Goal: Task Accomplishment & Management: Complete application form

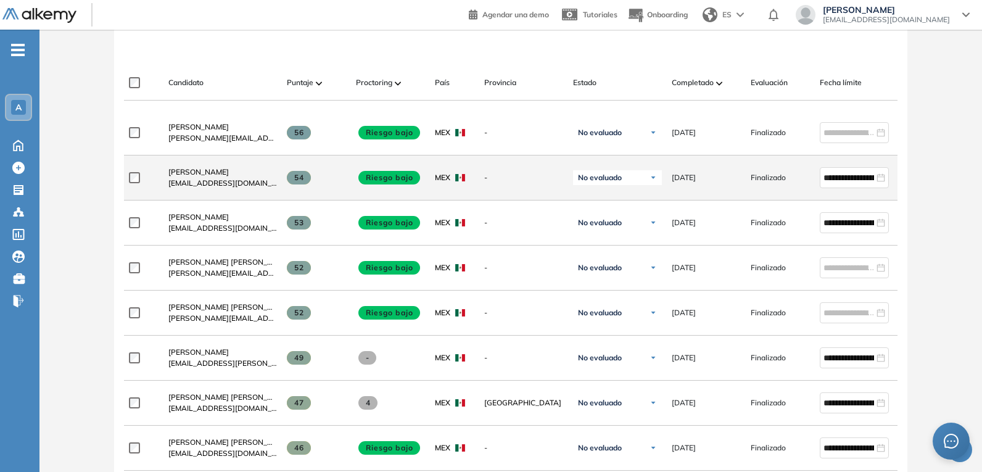
scroll to position [370, 0]
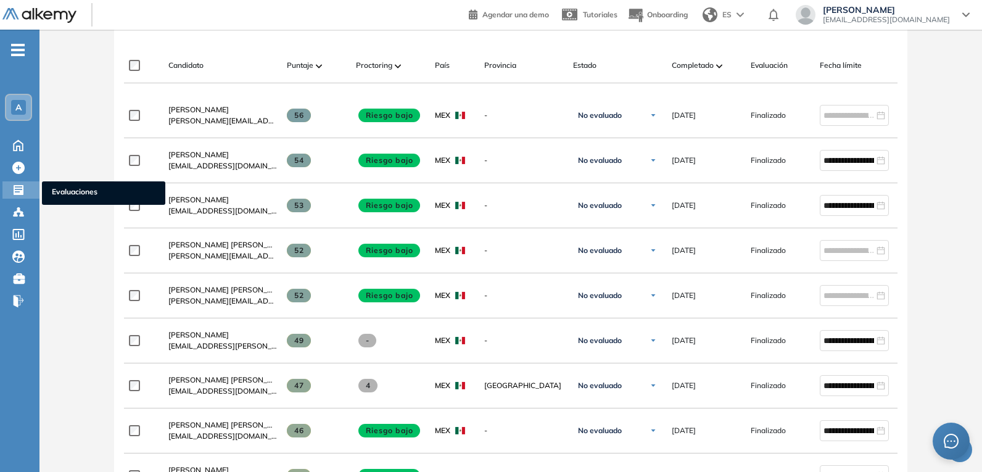
click at [13, 189] on icon at bounding box center [18, 190] width 12 height 12
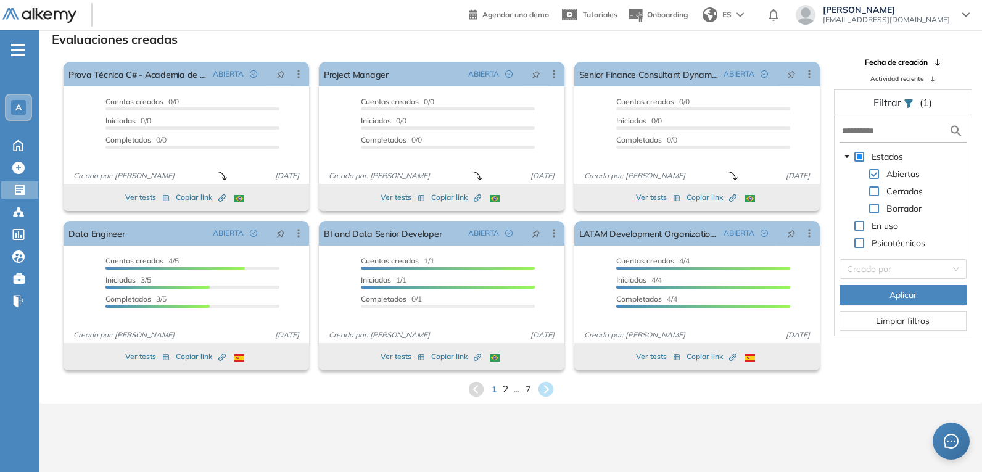
click at [504, 390] on span "2" at bounding box center [505, 389] width 6 height 14
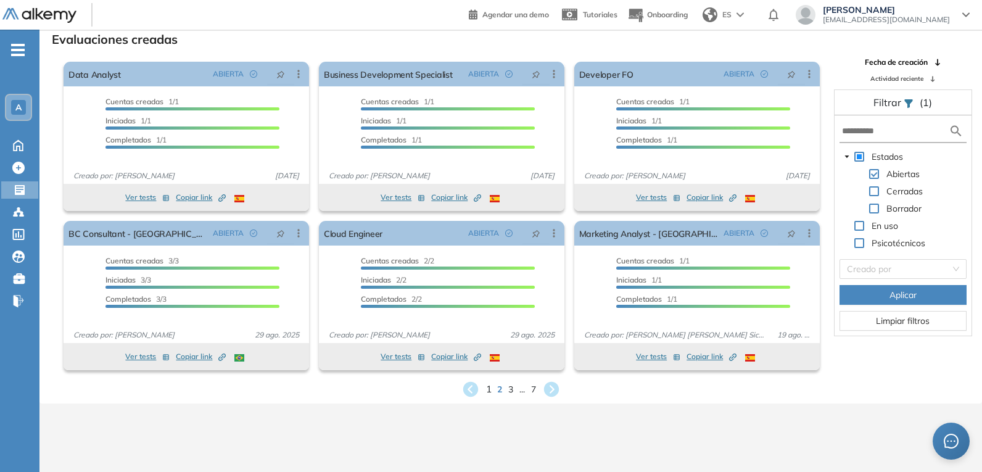
click at [488, 389] on span "1" at bounding box center [488, 389] width 6 height 14
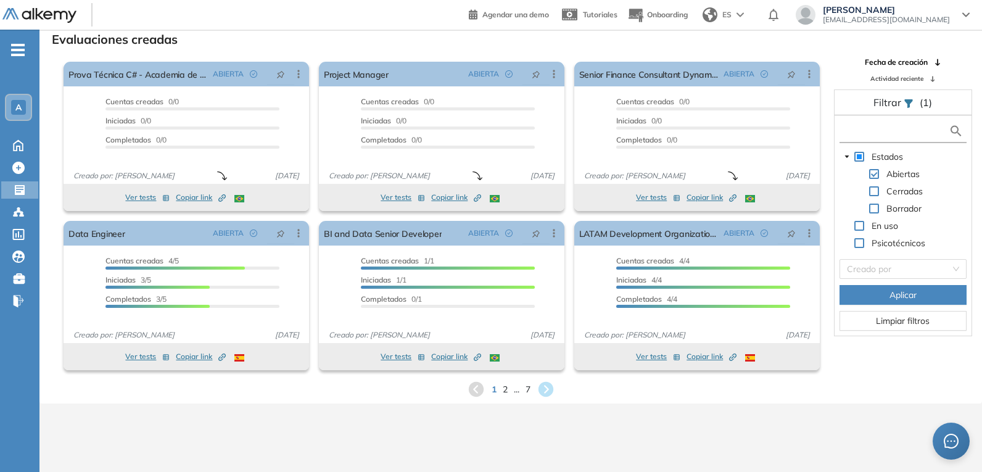
click at [896, 130] on input "text" at bounding box center [895, 131] width 107 height 13
type input "*****"
click at [878, 194] on span at bounding box center [874, 191] width 10 height 10
click at [874, 175] on span at bounding box center [874, 174] width 10 height 10
click at [892, 294] on span "Aplicar" at bounding box center [902, 295] width 27 height 14
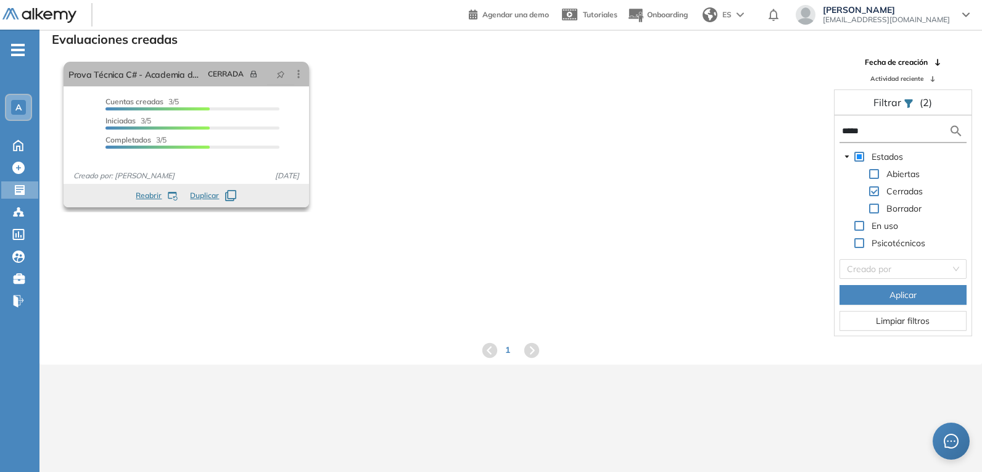
click at [150, 101] on span "Cuentas creadas" at bounding box center [134, 101] width 58 height 9
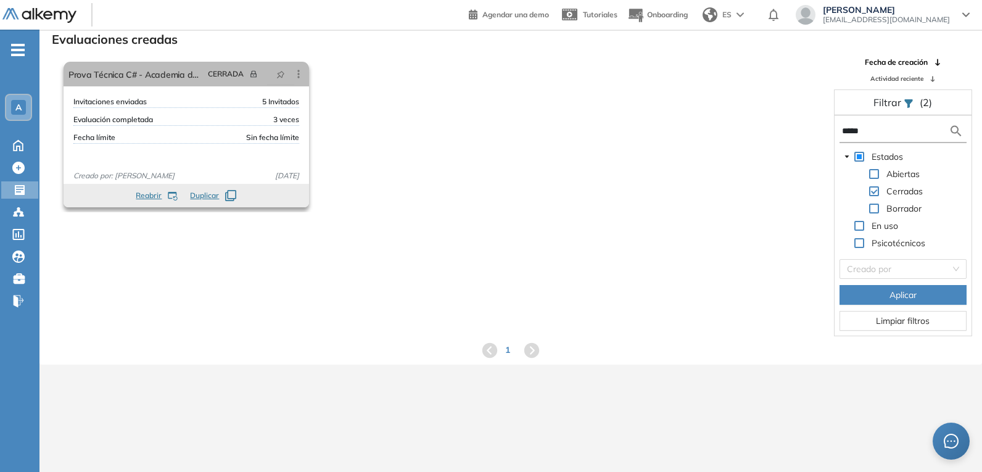
click at [149, 99] on div "Invitaciones enviadas 5 Invitados" at bounding box center [186, 102] width 226 height 12
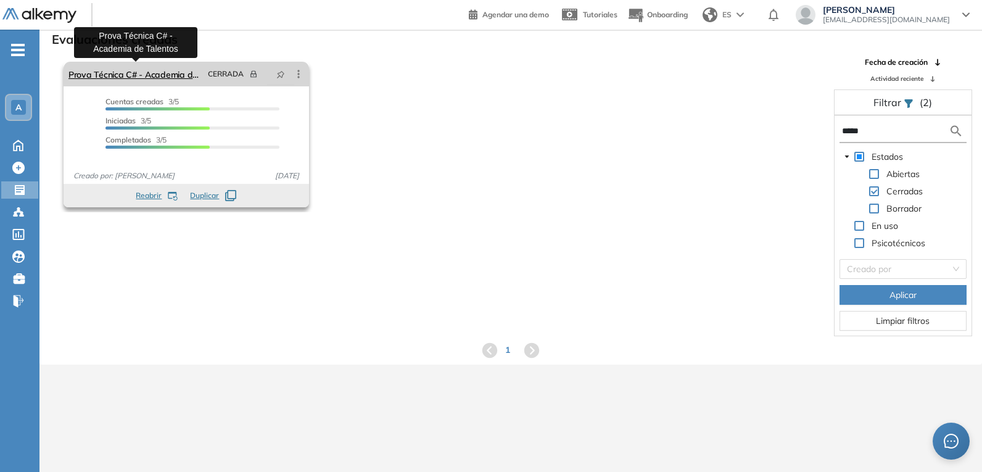
click at [160, 75] on link "Prova Técnica C# - Academia de Talentos" at bounding box center [135, 74] width 134 height 25
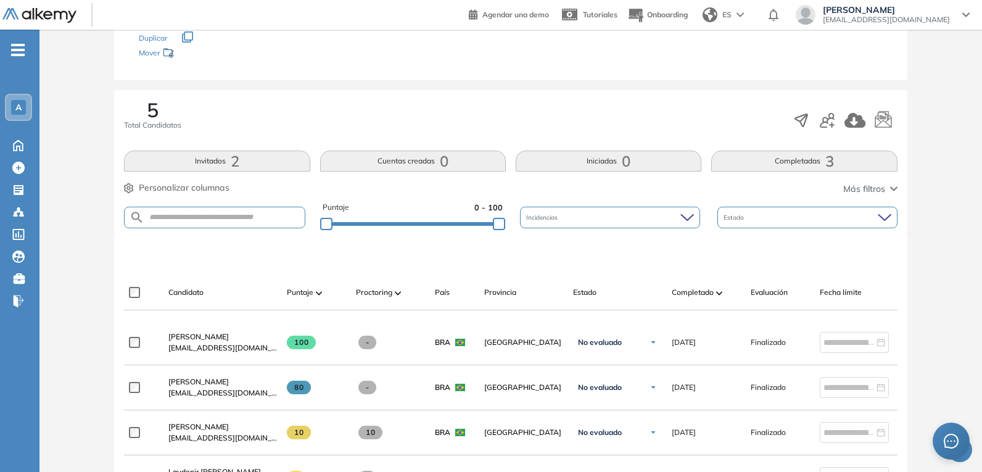
scroll to position [308, 0]
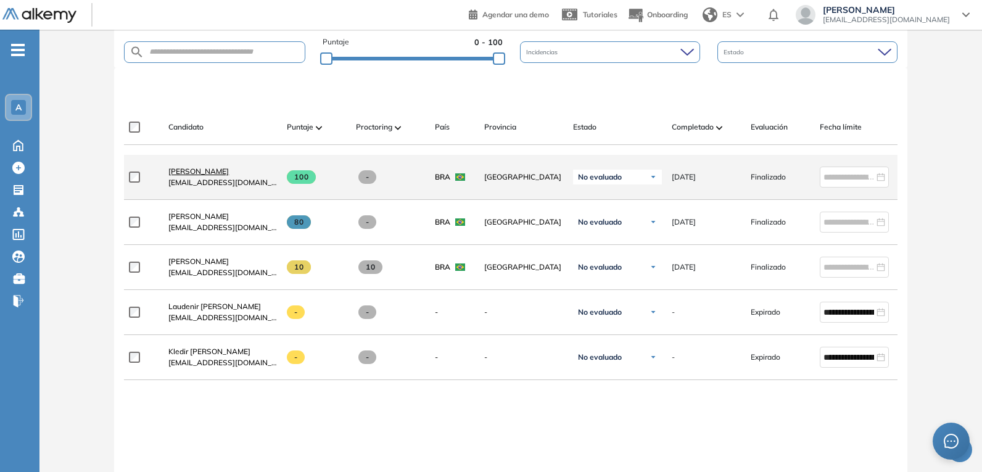
click at [216, 176] on span "[PERSON_NAME]" at bounding box center [198, 171] width 60 height 9
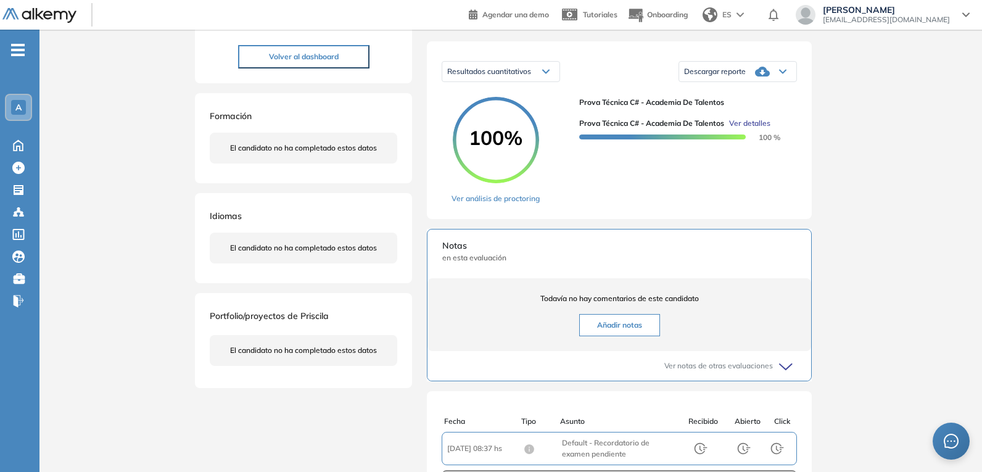
scroll to position [123, 0]
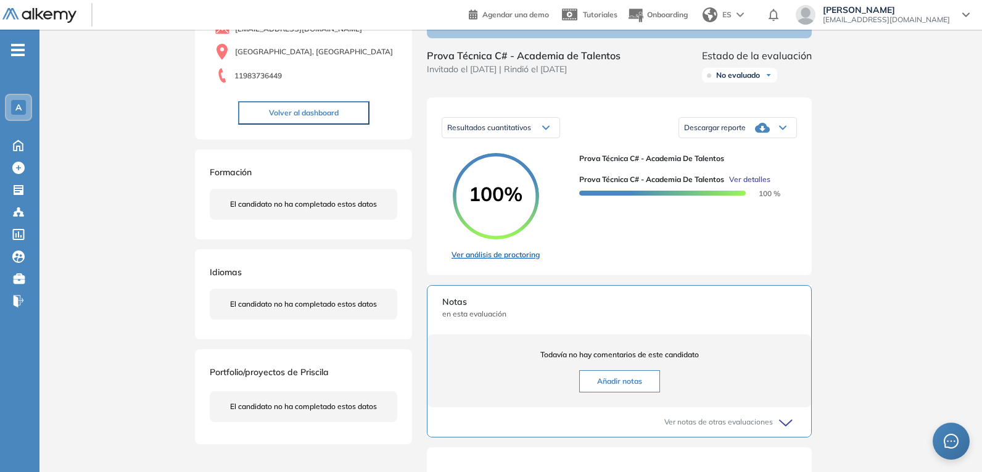
click at [496, 260] on link "Ver análisis de proctoring" at bounding box center [495, 254] width 88 height 11
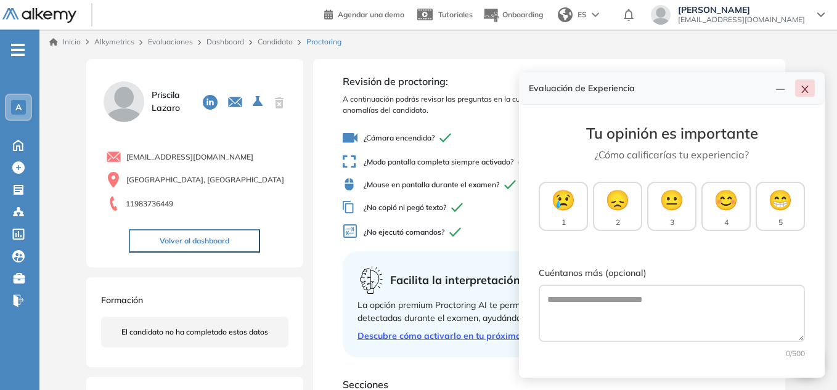
click at [806, 92] on icon "close" at bounding box center [805, 89] width 10 height 10
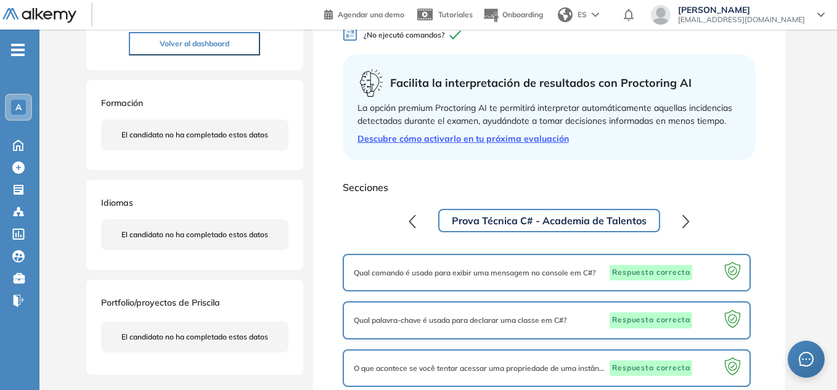
scroll to position [179, 0]
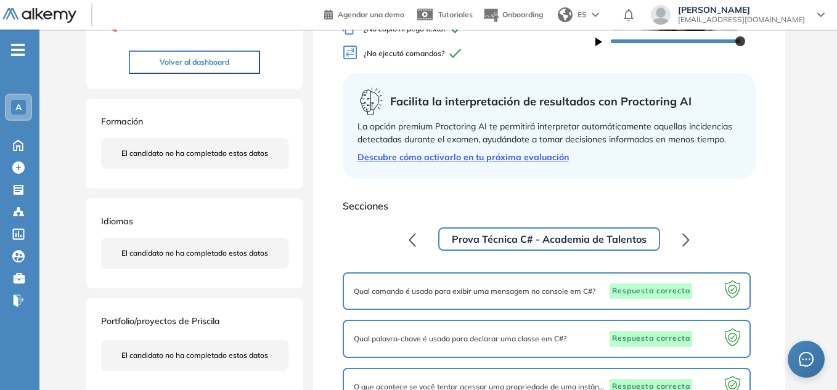
click at [636, 289] on span "Respuesta correcta" at bounding box center [651, 292] width 83 height 16
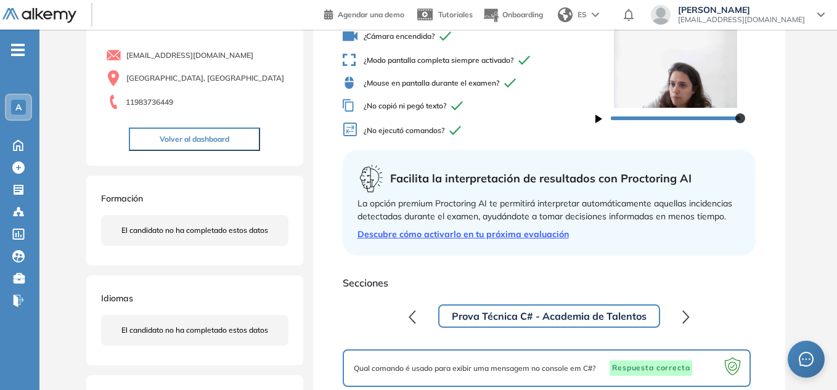
scroll to position [123, 0]
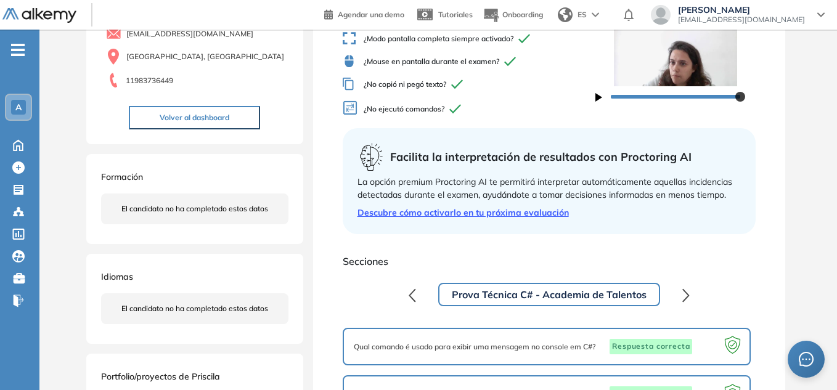
click at [575, 289] on button "Prova Técnica C# - Academia de Talentos" at bounding box center [549, 294] width 222 height 23
click at [688, 290] on icon "button" at bounding box center [686, 296] width 7 height 14
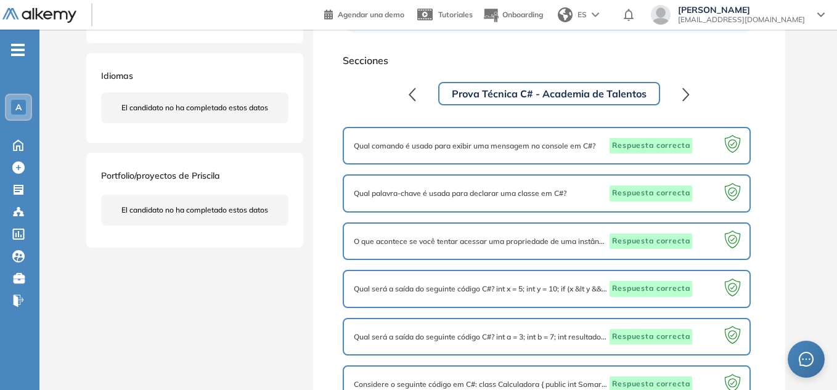
scroll to position [364, 0]
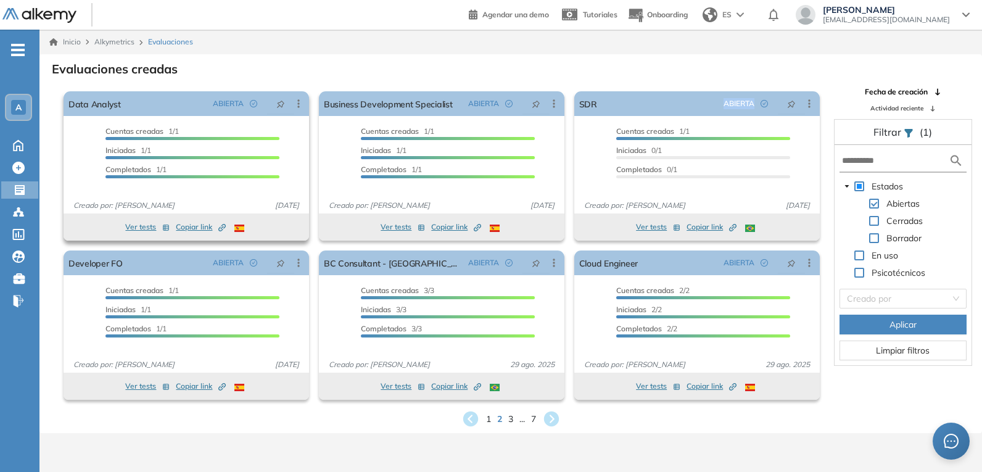
scroll to position [77, 0]
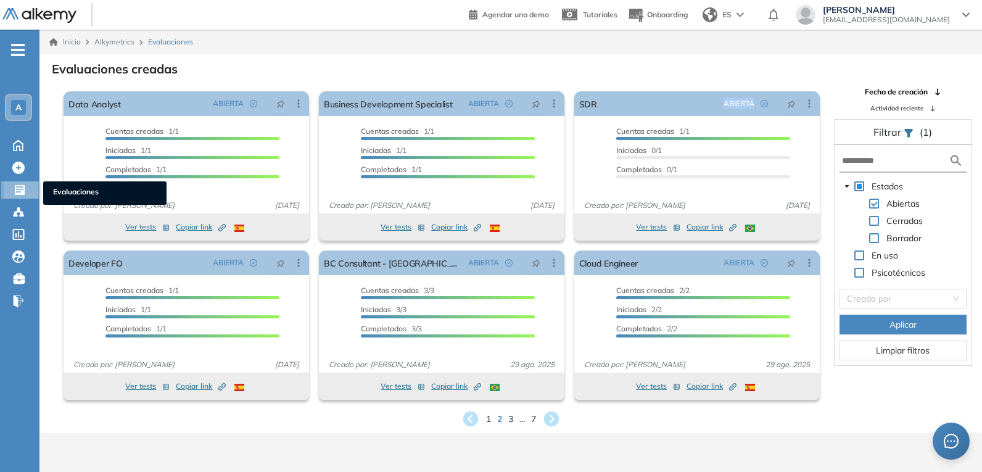
click at [21, 187] on icon at bounding box center [20, 190] width 10 height 10
click at [86, 193] on span "Evaluaciones" at bounding box center [105, 193] width 104 height 14
click at [23, 193] on icon at bounding box center [20, 190] width 10 height 10
click at [60, 191] on span "Evaluaciones" at bounding box center [105, 193] width 104 height 14
click at [492, 420] on div "1 2 3 ... 7" at bounding box center [510, 418] width 923 height 19
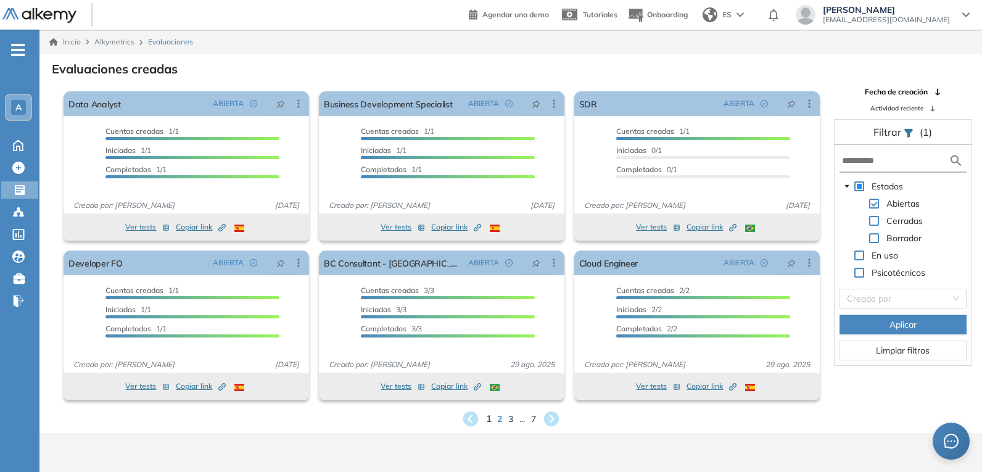
click at [487, 418] on span "1" at bounding box center [488, 418] width 6 height 14
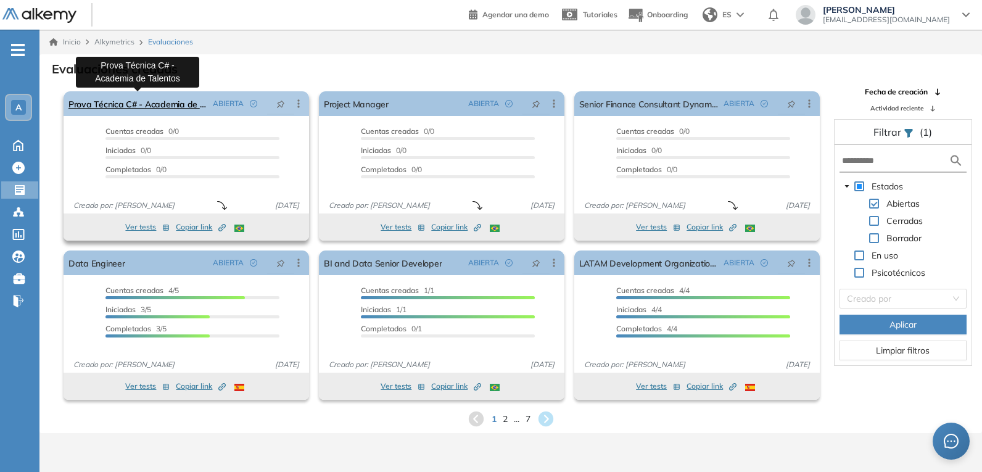
click at [162, 107] on link "Prova Técnica C# - Academia de Talentos" at bounding box center [137, 103] width 139 height 25
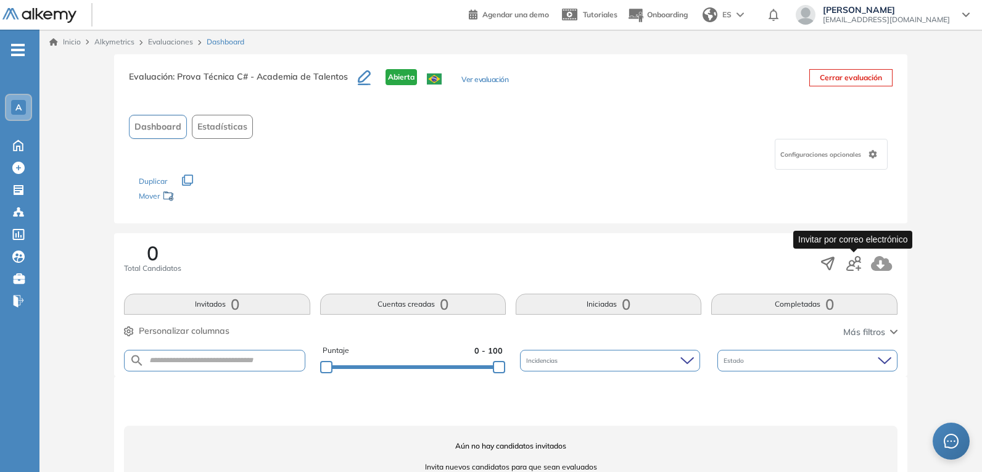
click at [858, 265] on icon "button" at bounding box center [853, 263] width 15 height 15
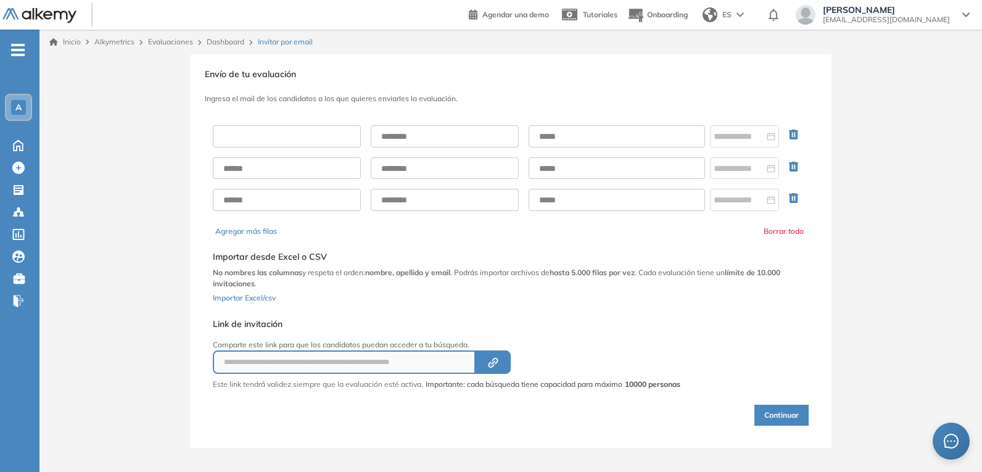
click at [285, 142] on input "text" at bounding box center [287, 136] width 148 height 22
type input "********"
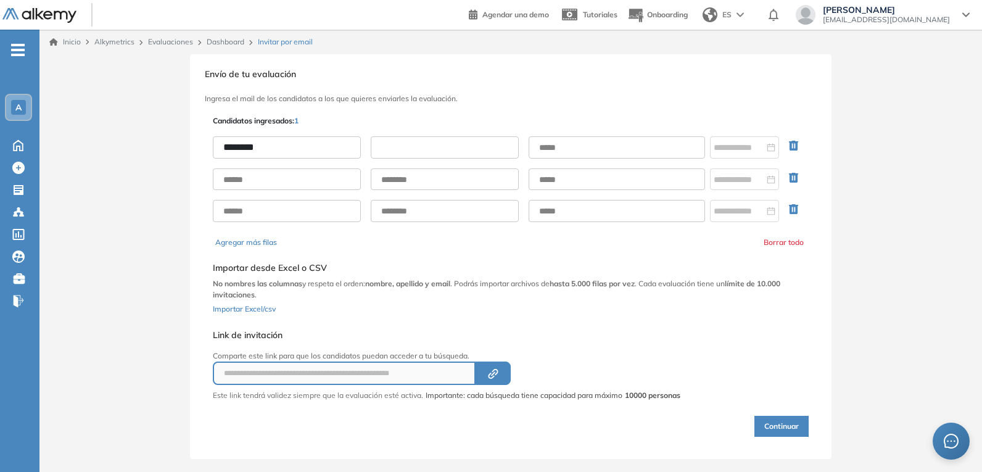
click at [398, 144] on input "text" at bounding box center [445, 147] width 148 height 22
type input "******"
click at [580, 152] on input "text" at bounding box center [617, 147] width 176 height 22
type input "**********"
click at [770, 146] on div at bounding box center [745, 148] width 62 height 14
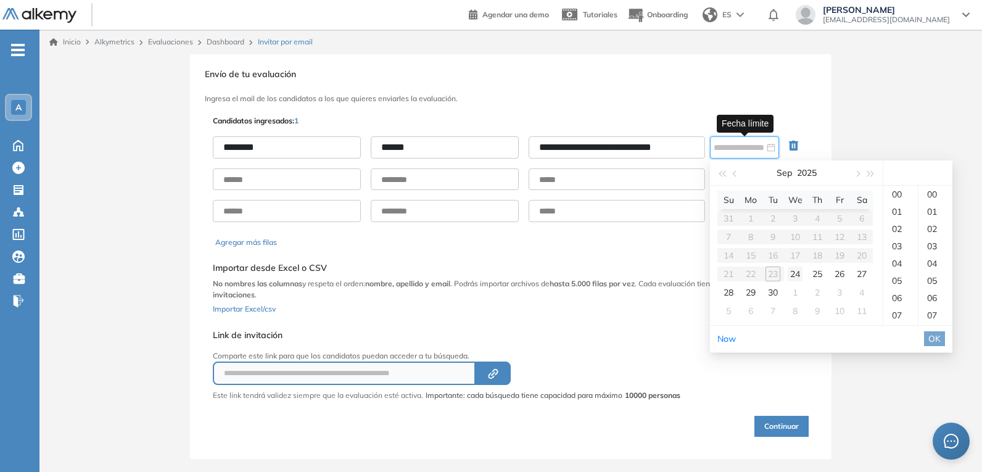
click at [797, 276] on div "24" at bounding box center [795, 273] width 15 height 15
click at [773, 274] on table "Su Mo Tu We Th Fr Sa 31 1 2 3 4 5 6 7 8 9 10 11 12 13 14 15 16 17 18 19 20 21 2…" at bounding box center [794, 256] width 155 height 130
click at [773, 273] on table "Su Mo Tu We Th Fr Sa 31 1 2 3 4 5 6 7 8 9 10 11 12 13 14 15 16 17 18 19 20 21 2…" at bounding box center [794, 256] width 155 height 130
click at [791, 274] on div "24" at bounding box center [795, 273] width 15 height 15
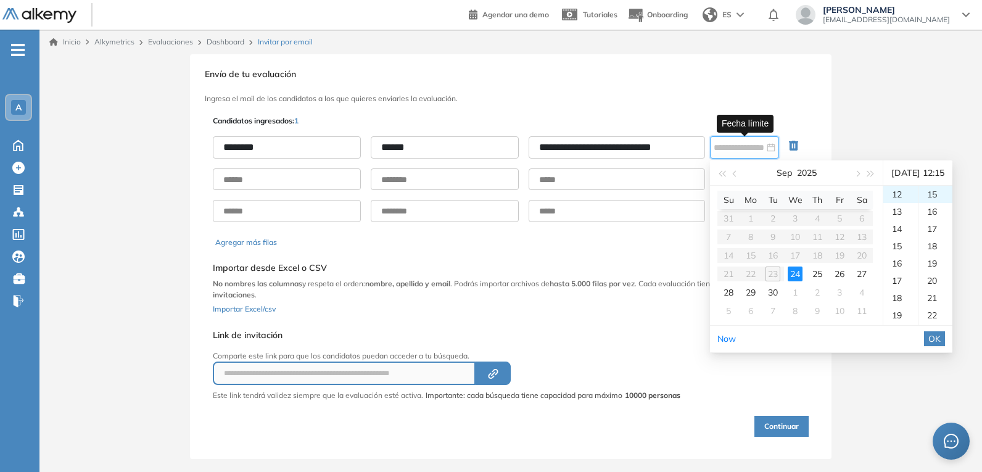
click at [804, 274] on td "24" at bounding box center [795, 274] width 22 height 19
click at [817, 274] on div "25" at bounding box center [817, 273] width 15 height 15
click at [775, 271] on table "Su Mo Tu We Th Fr Sa 31 1 2 3 4 5 6 7 8 9 10 11 12 13 14 15 16 17 18 19 20 21 2…" at bounding box center [794, 256] width 155 height 130
click at [774, 271] on table "Su Mo Tu We Th Fr Sa 31 1 2 3 4 5 6 7 8 9 10 11 12 13 14 15 16 17 18 19 20 21 2…" at bounding box center [794, 256] width 155 height 130
click at [794, 274] on div "24" at bounding box center [795, 273] width 15 height 15
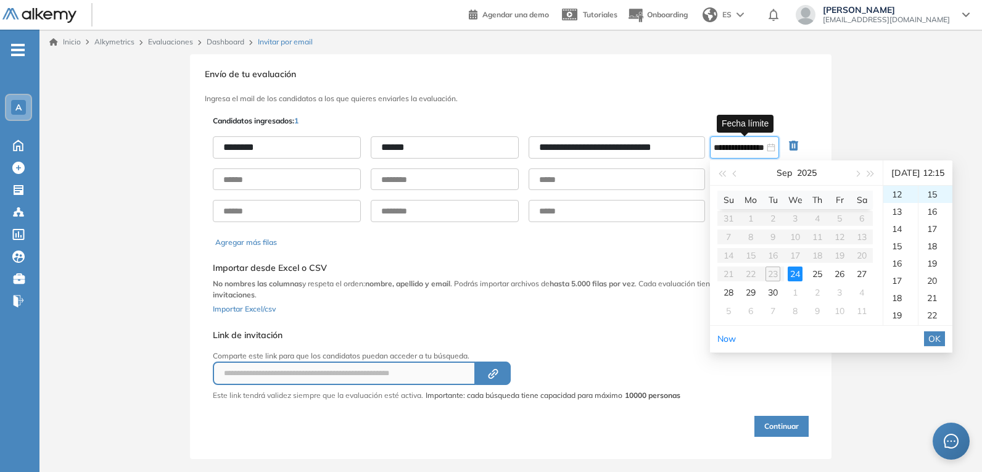
click at [794, 274] on div "24" at bounding box center [795, 273] width 15 height 15
type input "**********"
click at [770, 274] on table "Su Mo Tu We Th Fr Sa 31 1 2 3 4 5 6 7 8 9 10 11 12 13 14 15 16 17 18 19 20 21 2…" at bounding box center [794, 256] width 155 height 130
click at [755, 148] on input "**********" at bounding box center [739, 148] width 51 height 14
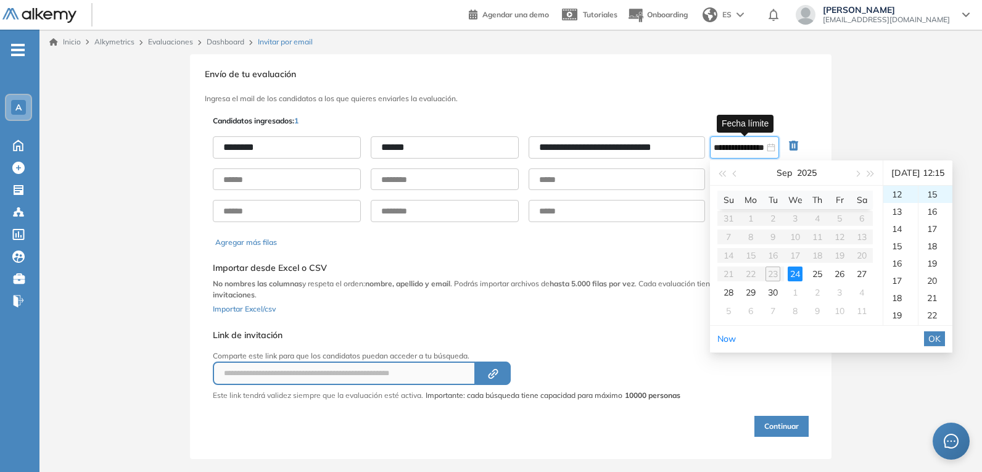
click at [773, 275] on table "Su Mo Tu We Th Fr Sa 31 1 2 3 4 5 6 7 8 9 10 11 12 13 14 15 16 17 18 19 20 21 2…" at bounding box center [794, 256] width 155 height 130
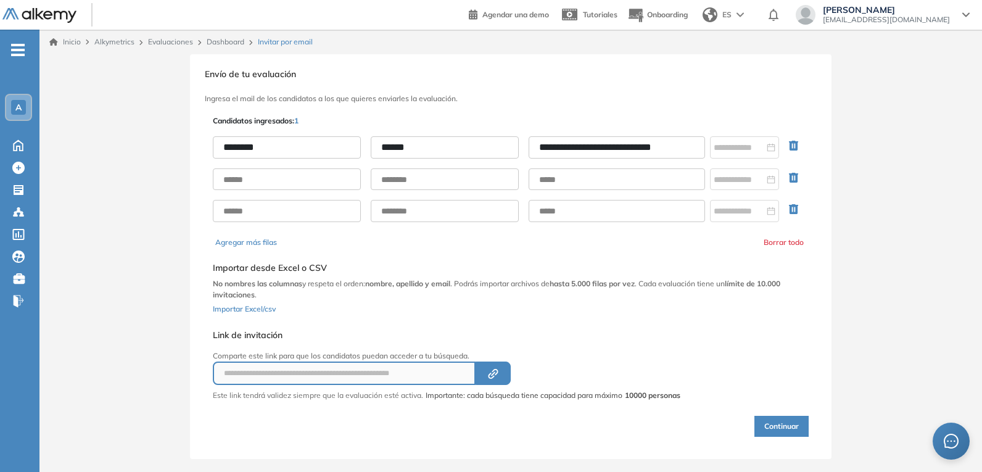
click at [627, 193] on div "**********" at bounding box center [511, 178] width 596 height 105
click at [767, 148] on div at bounding box center [745, 148] width 62 height 14
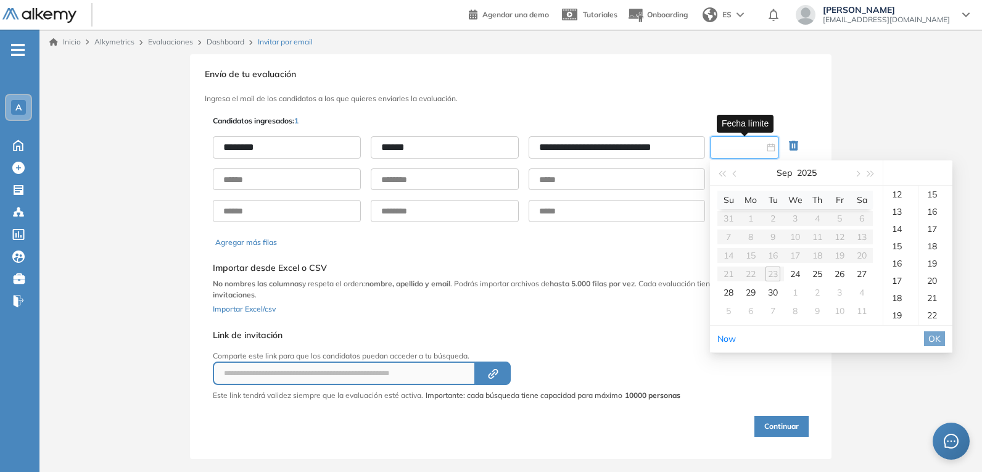
click at [773, 276] on table "Su Mo Tu We Th Fr Sa 31 1 2 3 4 5 6 7 8 9 10 11 12 13 14 15 16 17 18 19 20 21 2…" at bounding box center [794, 256] width 155 height 130
click at [774, 274] on table "Su Mo Tu We Th Fr Sa 31 1 2 3 4 5 6 7 8 9 10 11 12 13 14 15 16 17 18 19 20 21 2…" at bounding box center [794, 256] width 155 height 130
click at [733, 148] on input at bounding box center [739, 148] width 51 height 14
click at [673, 97] on h3 "Ingresa el mail de los candidatos a los que quieres enviarles la evaluación." at bounding box center [511, 98] width 612 height 9
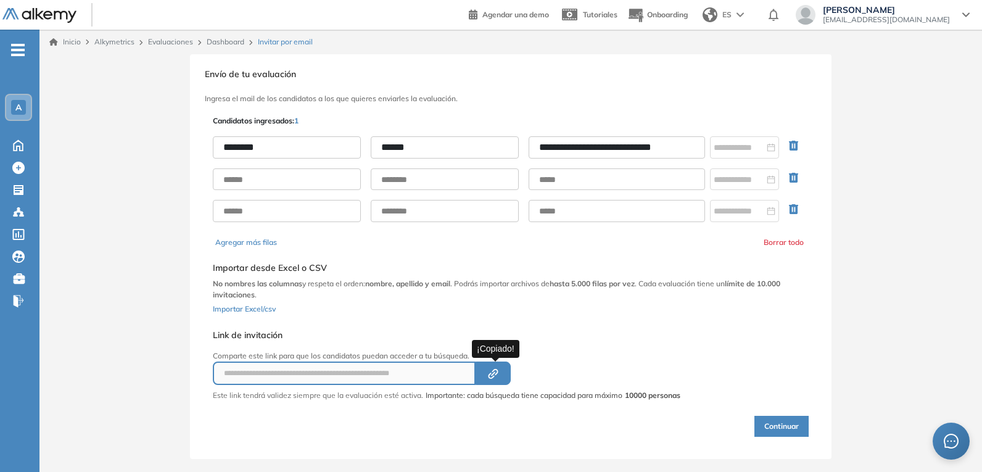
click at [500, 372] on icon "Created by potrace 1.16, written by [PERSON_NAME] [DATE]-[DATE]" at bounding box center [493, 374] width 14 height 10
click at [768, 425] on button "Continuar" at bounding box center [781, 426] width 54 height 21
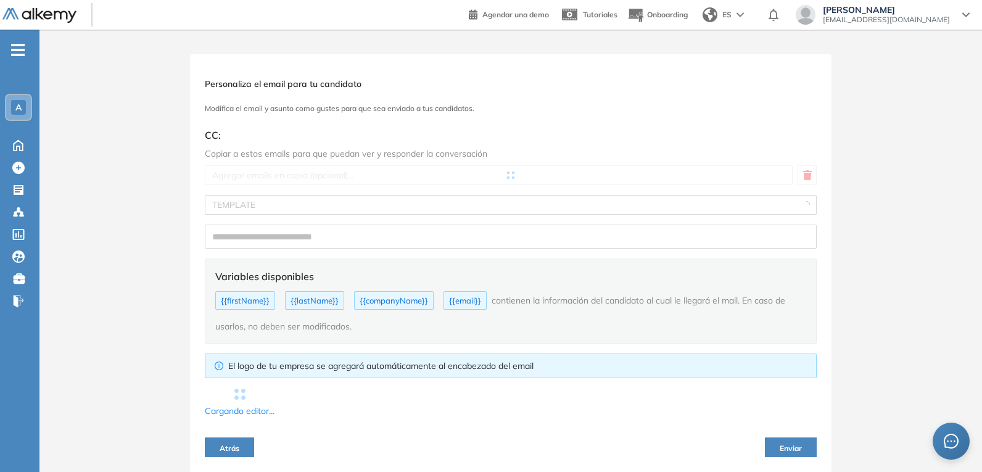
type input "**********"
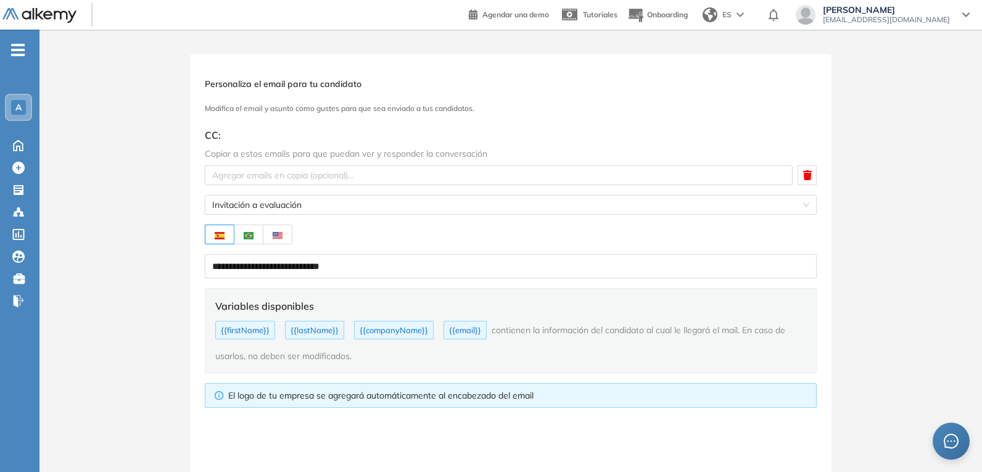
type textarea "**********"
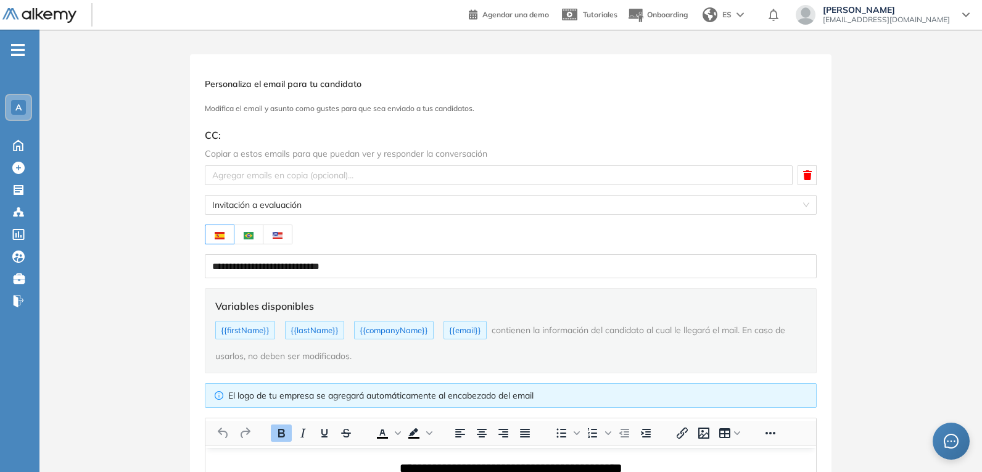
click at [251, 234] on img at bounding box center [249, 235] width 10 height 7
click at [252, 238] on img at bounding box center [249, 235] width 10 height 7
click at [223, 238] on img at bounding box center [220, 235] width 10 height 7
click at [252, 236] on img at bounding box center [249, 235] width 10 height 7
type input "**********"
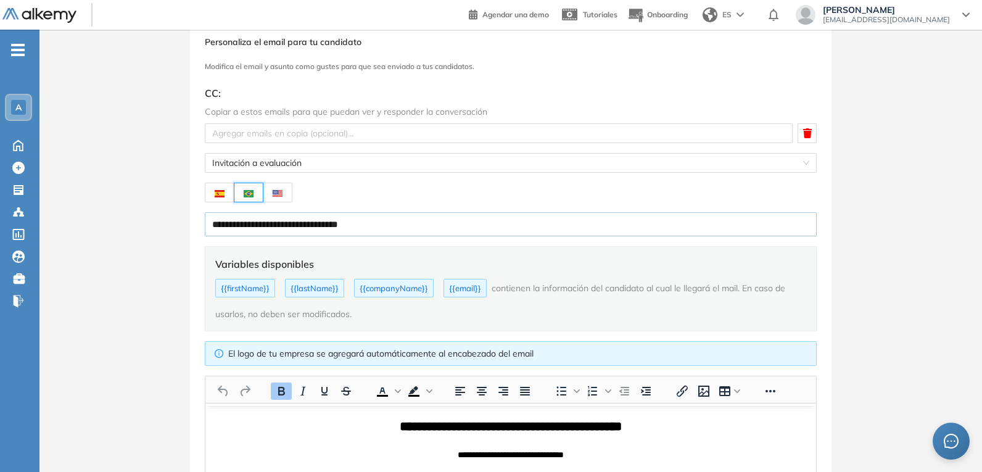
scroll to position [252, 0]
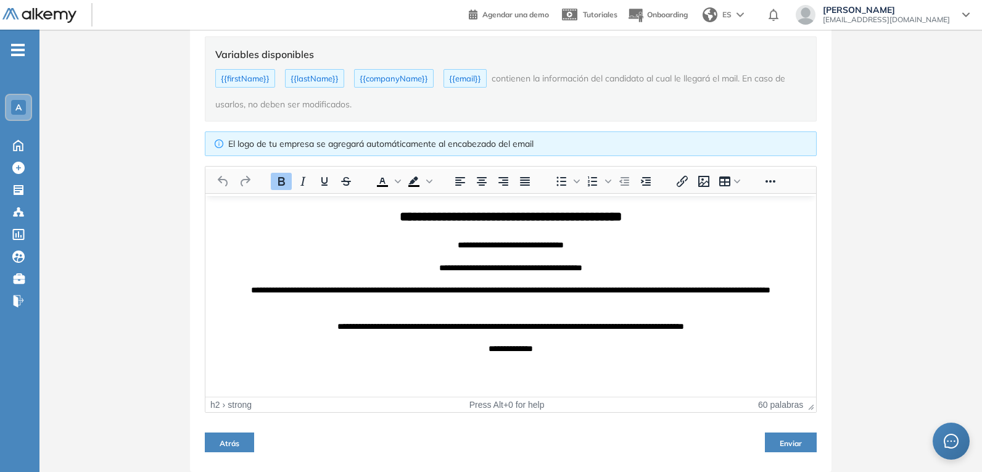
click at [787, 439] on span "Enviar" at bounding box center [791, 442] width 22 height 9
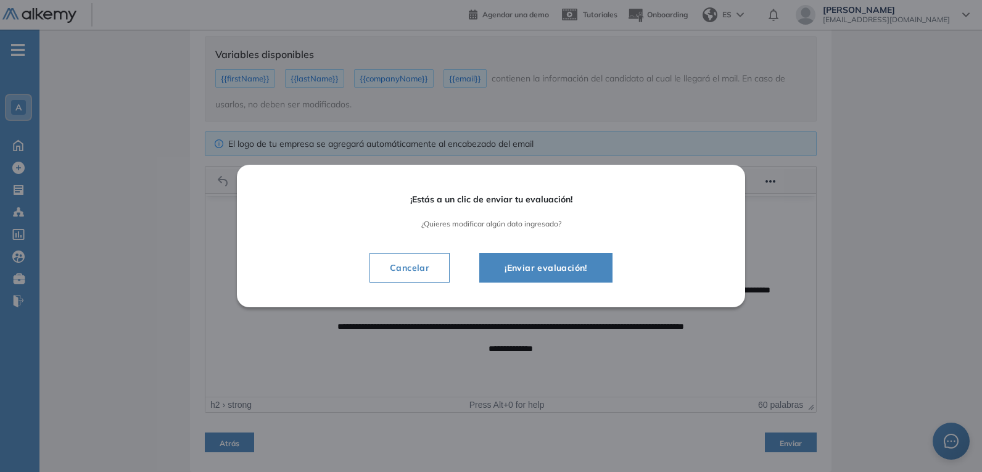
click at [540, 265] on span "¡Enviar evaluación!" at bounding box center [546, 267] width 102 height 15
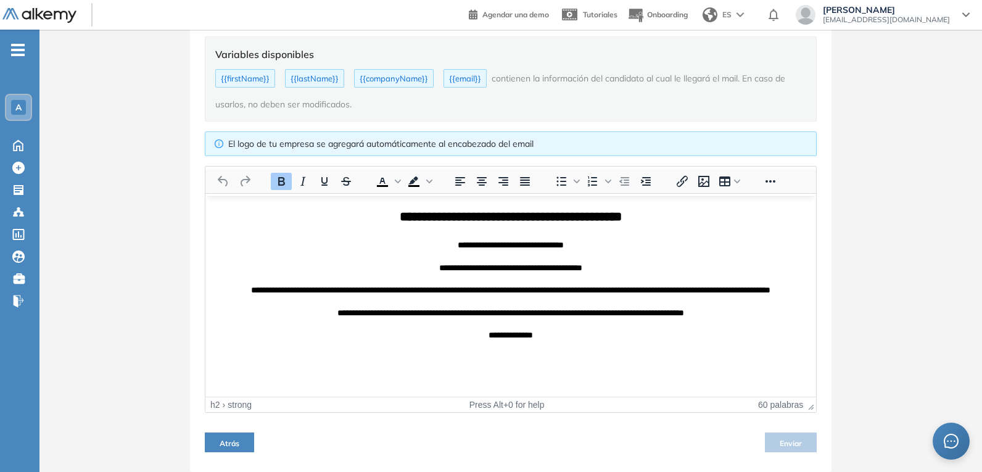
scroll to position [72, 0]
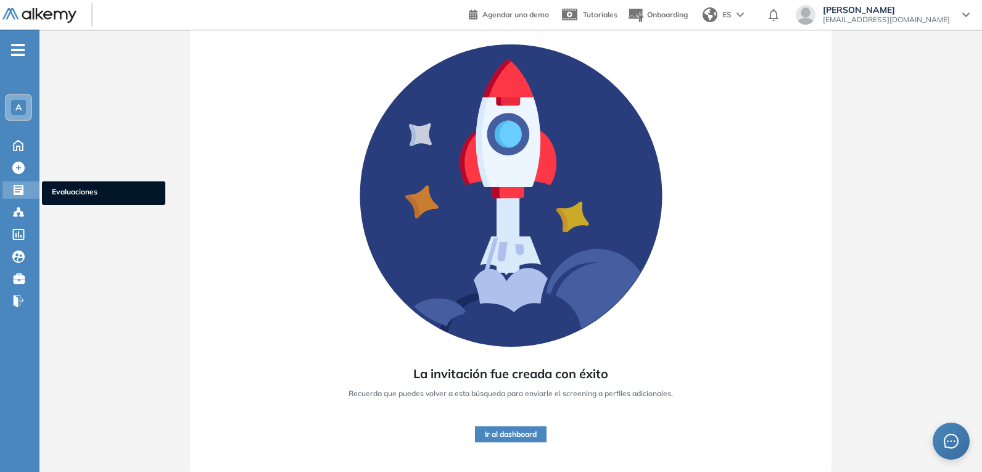
click at [20, 189] on icon at bounding box center [19, 190] width 10 height 10
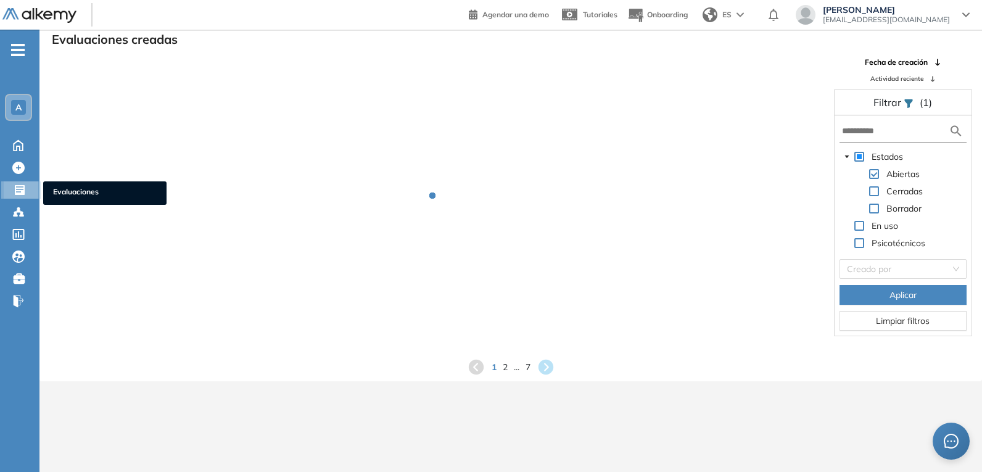
scroll to position [30, 0]
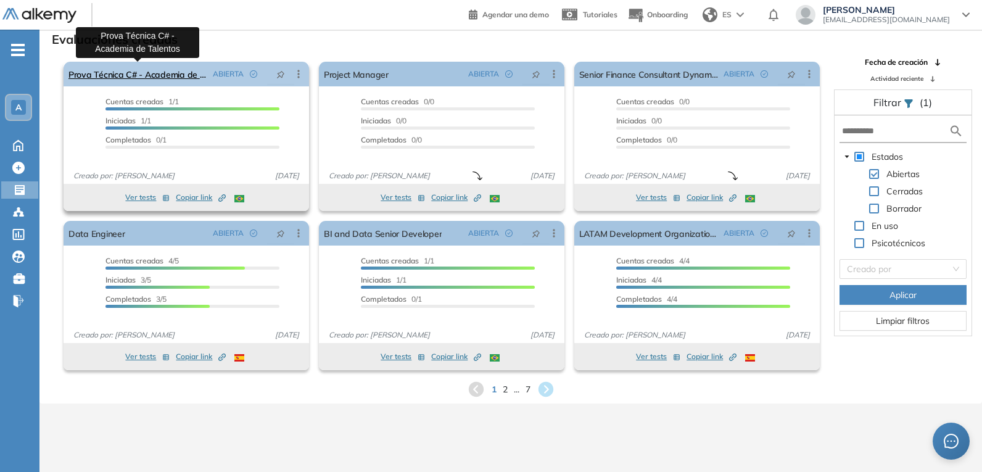
click at [155, 69] on link "Prova Técnica C# - Academia de Talentos" at bounding box center [137, 74] width 139 height 25
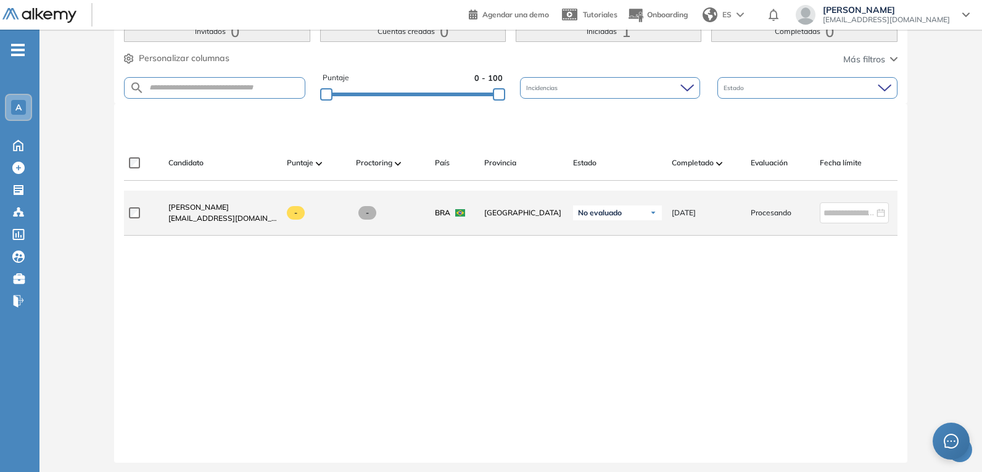
scroll to position [288, 0]
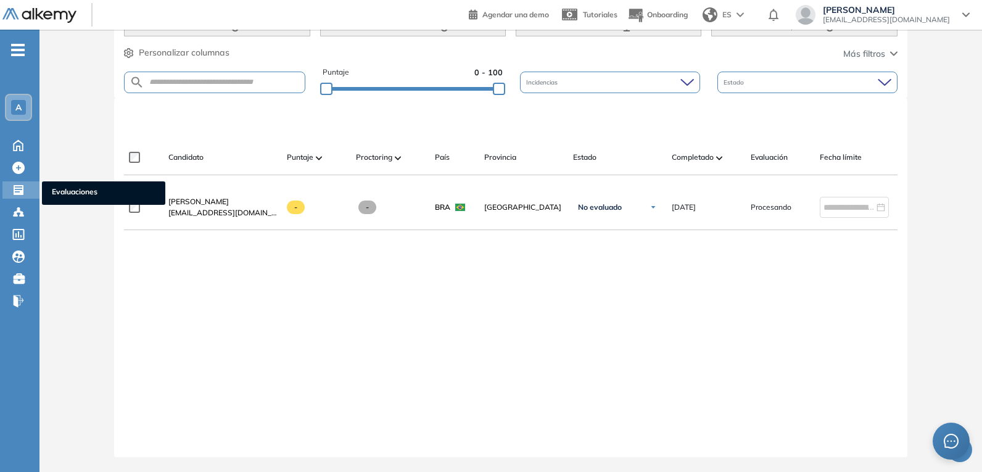
click at [14, 189] on icon at bounding box center [19, 190] width 10 height 10
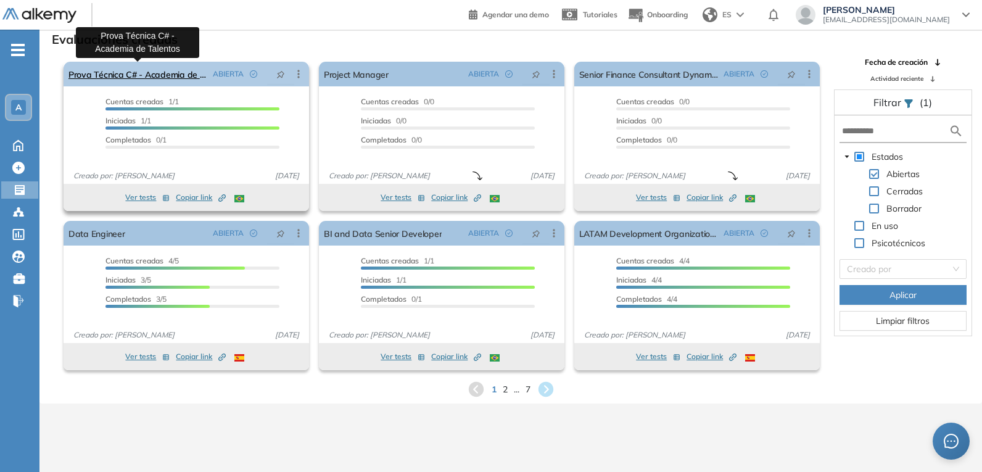
click at [152, 73] on link "Prova Técnica C# - Academia de Talentos" at bounding box center [137, 74] width 139 height 25
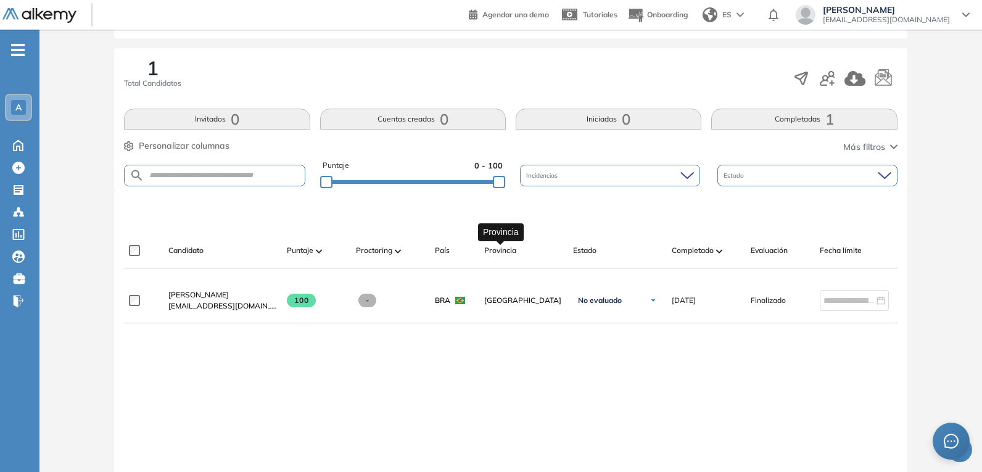
scroll to position [247, 0]
